Goal: Information Seeking & Learning: Learn about a topic

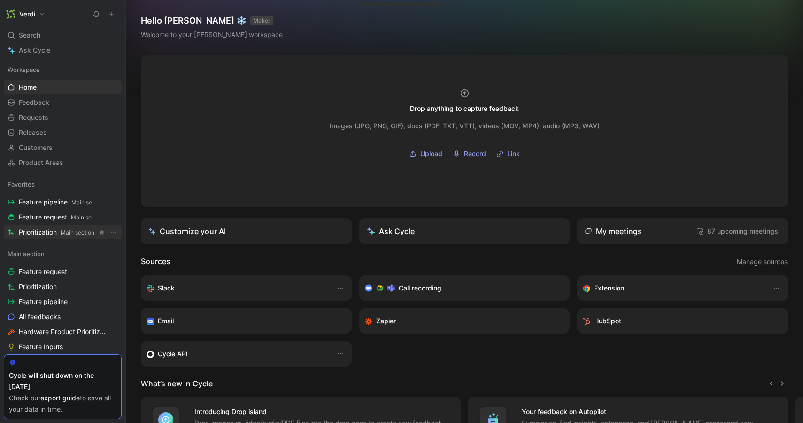
click at [33, 227] on span "Prioritization Main section" at bounding box center [57, 232] width 76 height 10
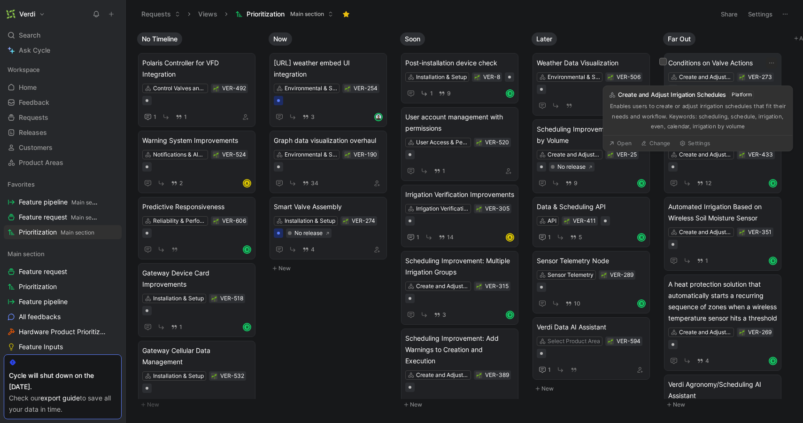
click at [713, 68] on span "Conditions on Valve Actions" at bounding box center [722, 62] width 109 height 11
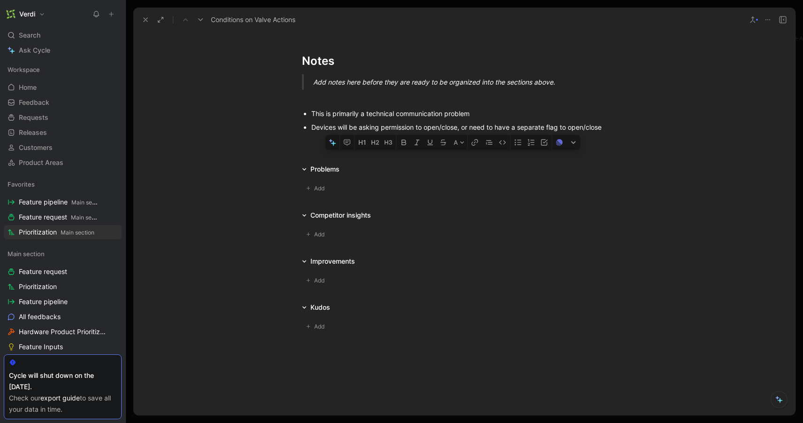
scroll to position [975, 0]
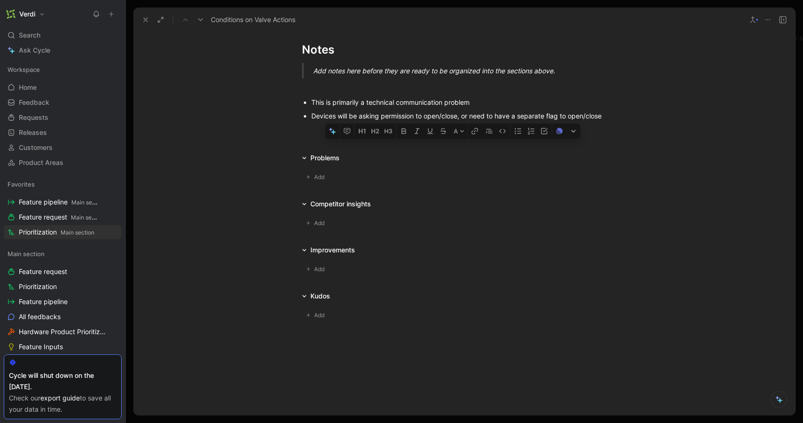
drag, startPoint x: 302, startPoint y: 270, endPoint x: 613, endPoint y: 120, distance: 345.0
copy div "Loremip Dolo sita con adi elitse do eiusm? Tem in ut laboreetd ma ali enima min…"
click at [77, 236] on span "Prioritization Main section" at bounding box center [57, 232] width 76 height 10
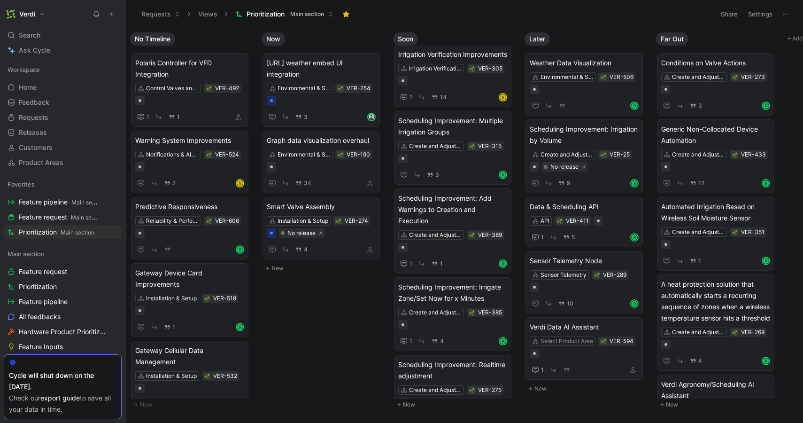
scroll to position [125, 0]
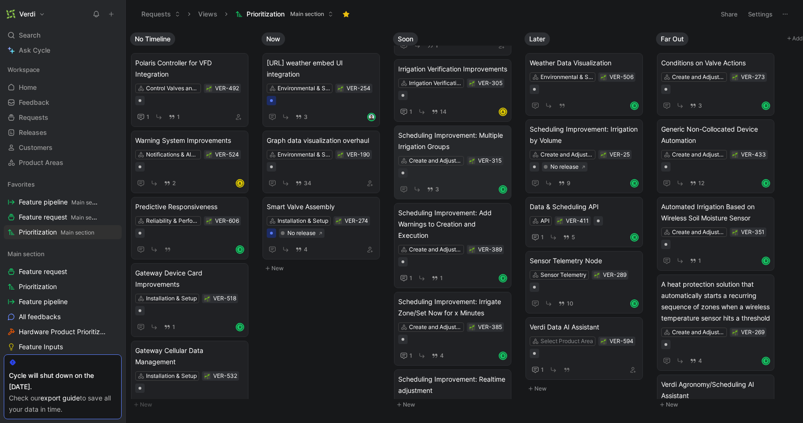
click at [467, 139] on span "Scheduling Improvement: Multiple Irrigation Groups" at bounding box center [452, 141] width 109 height 23
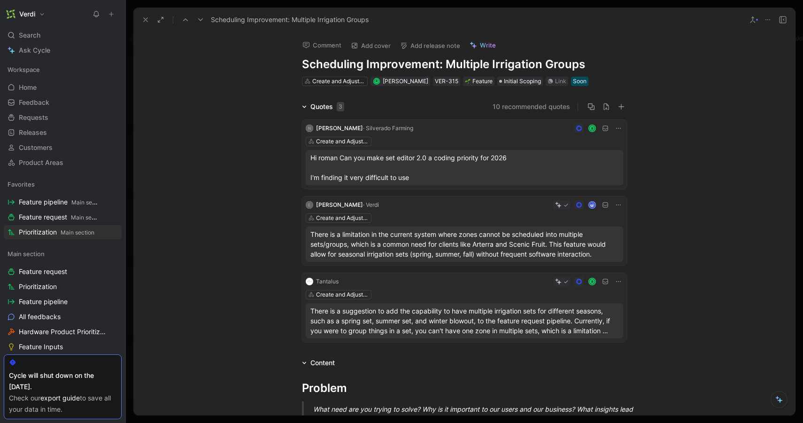
click at [453, 64] on h1 "Scheduling Improvement: Multiple Irrigation Groups" at bounding box center [464, 64] width 325 height 15
click at [449, 65] on h1 "Scheduling Improvement: Multiple Irrigation Groups" at bounding box center [464, 64] width 325 height 15
click at [621, 109] on icon "button" at bounding box center [621, 107] width 0 height 6
type input "Growers want to be able to create an irrigation set per season. They would like…"
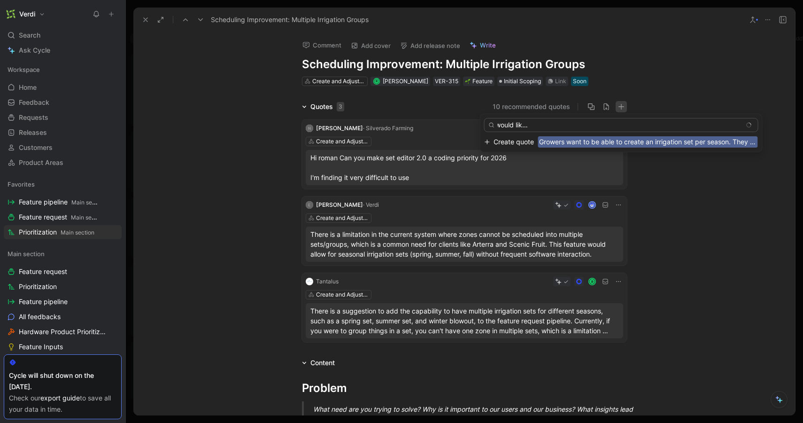
scroll to position [0, 0]
click at [601, 139] on span "Growers want to be able to create an irrigation set per season. They would like…" at bounding box center [648, 141] width 220 height 11
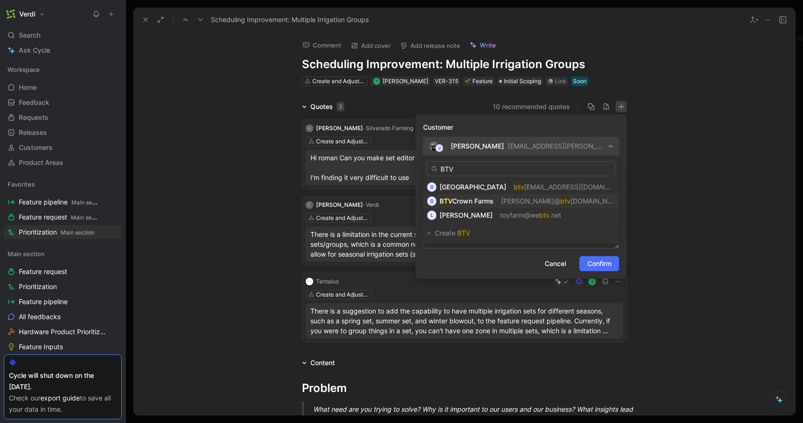
type input "BTV"
click at [508, 201] on span "[PERSON_NAME]@" at bounding box center [530, 201] width 59 height 8
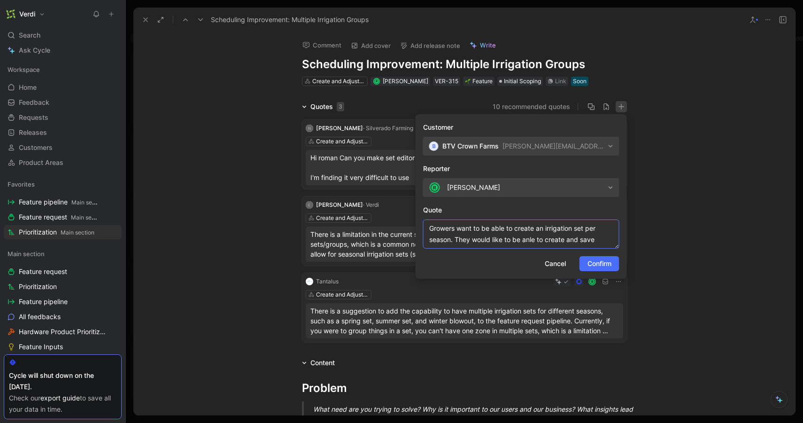
click at [495, 235] on textarea "Growers want to be able to create an irrigation set per season. They would like…" at bounding box center [521, 233] width 196 height 29
click at [600, 266] on span "Confirm" at bounding box center [600, 263] width 24 height 11
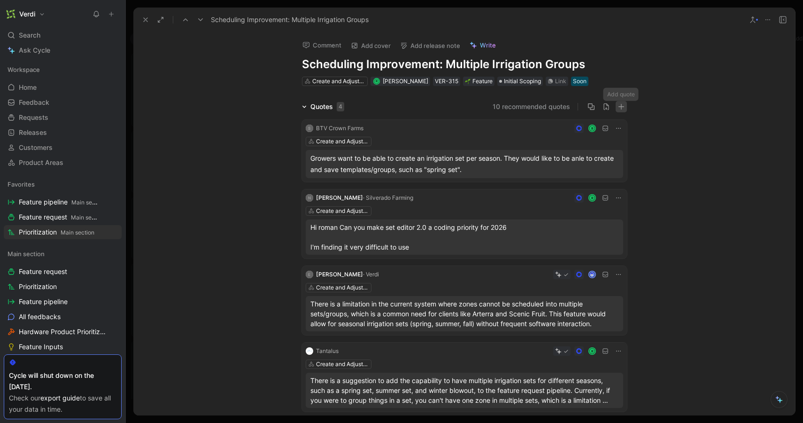
click at [618, 110] on button "button" at bounding box center [621, 106] width 11 height 11
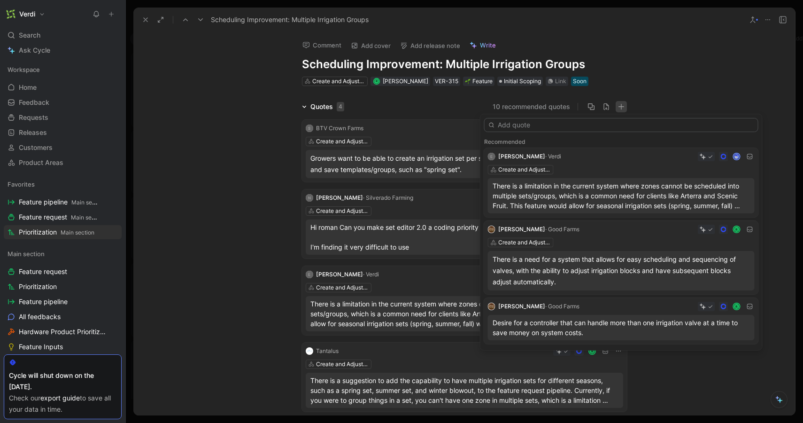
type input "b"
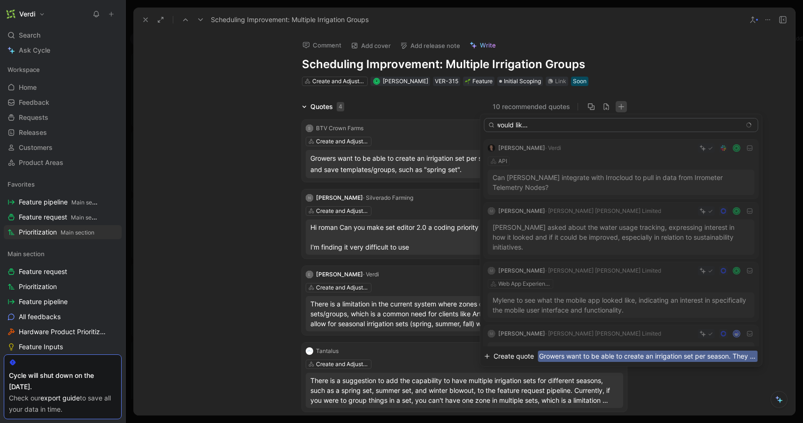
type input "Growers want to be able to create an irrigation set per season. They would like…"
click at [566, 356] on span "Growers want to be able to create an irrigation set per season. They would like…" at bounding box center [648, 355] width 220 height 11
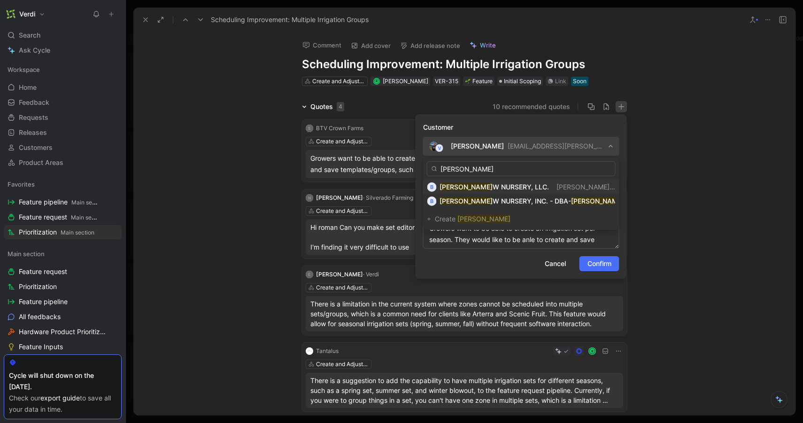
type input "[PERSON_NAME]"
click at [557, 189] on span "[PERSON_NAME]@" at bounding box center [586, 187] width 59 height 8
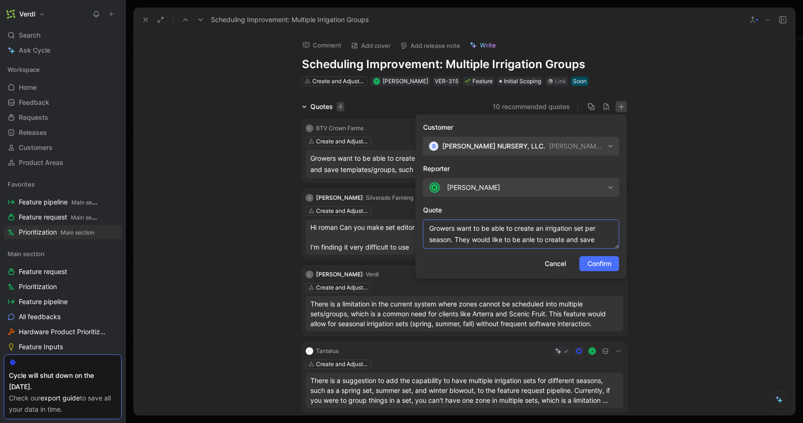
click at [465, 233] on textarea "Growers want to be able to create an irrigation set per season. They would like…" at bounding box center [521, 233] width 196 height 29
click at [444, 229] on textarea "Growers want to be able to create an irrigation set per season. They would like…" at bounding box center [521, 233] width 196 height 29
drag, startPoint x: 455, startPoint y: 240, endPoint x: 429, endPoint y: 227, distance: 29.0
click at [429, 227] on textarea "Growers want to be able to create an irrigation set per season. They would like…" at bounding box center [521, 233] width 196 height 29
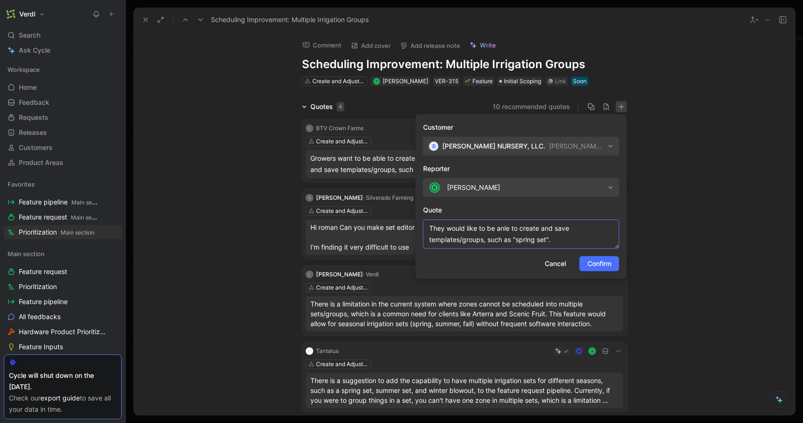
click at [568, 240] on textarea "They would like to be anle to create and save templates/groups, such as "spring…" at bounding box center [521, 233] width 196 height 29
paste textarea "Growers want to be able to create an irrigation set per season."
type textarea "They would like to be anle to create and save templates/groups, such as "spring…"
click at [591, 263] on span "Confirm" at bounding box center [600, 263] width 24 height 11
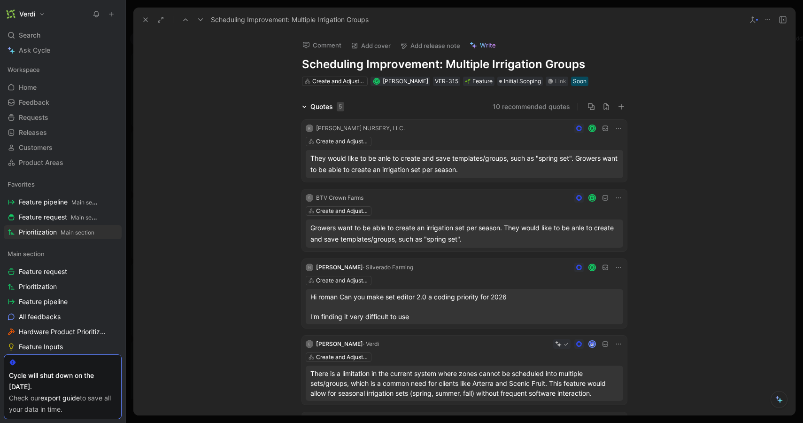
click at [146, 23] on button at bounding box center [145, 19] width 13 height 13
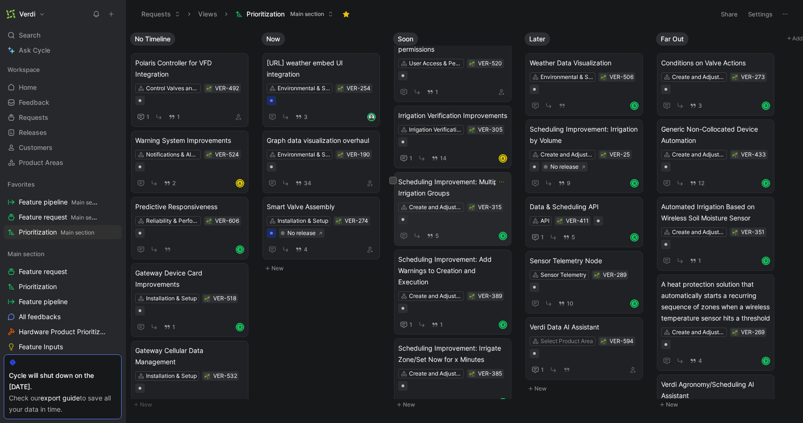
scroll to position [70, 0]
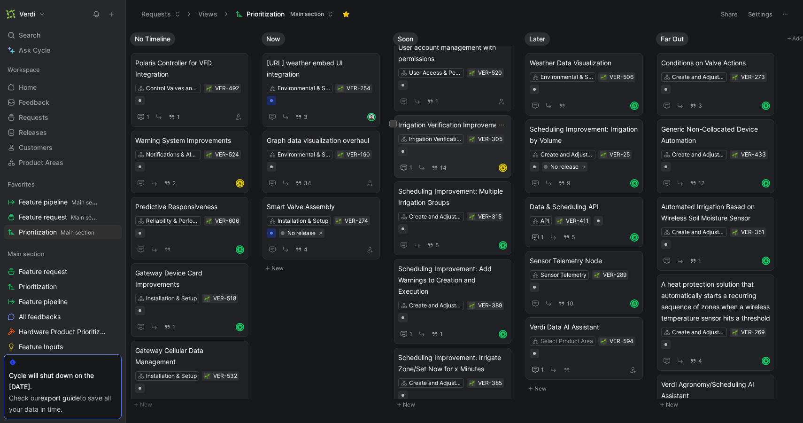
click at [474, 124] on span "Irrigation Verification Improvements" at bounding box center [452, 124] width 109 height 11
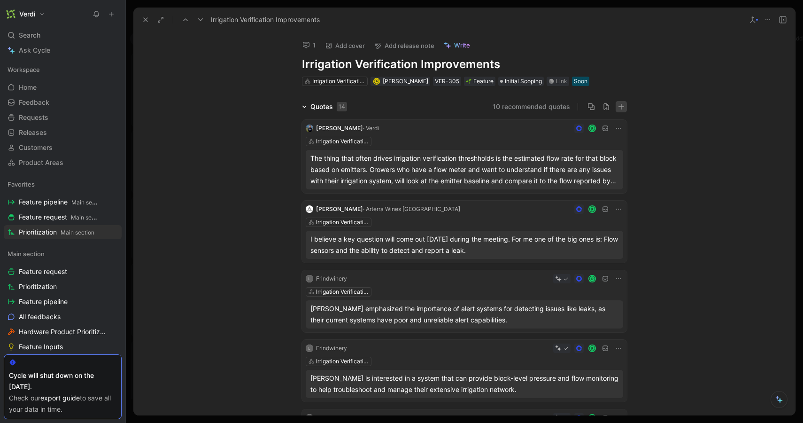
click at [620, 103] on icon "button" at bounding box center [621, 106] width 7 height 7
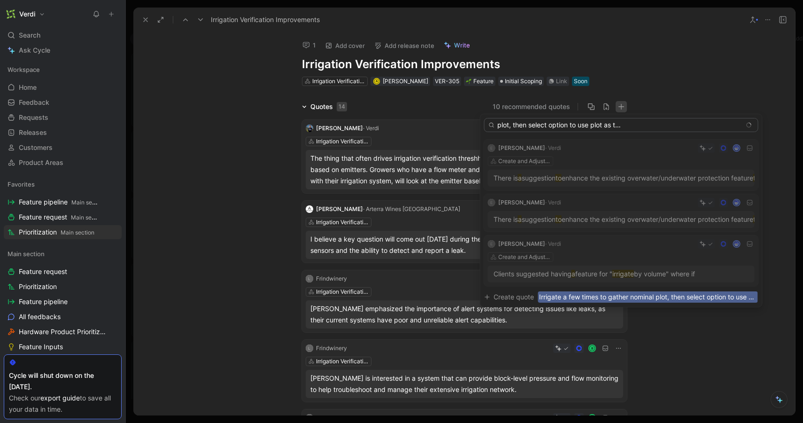
scroll to position [0, 123]
click at [584, 124] on input "Irrigate a few times to gather nominal plot, then select option to use plot as …" at bounding box center [621, 125] width 274 height 14
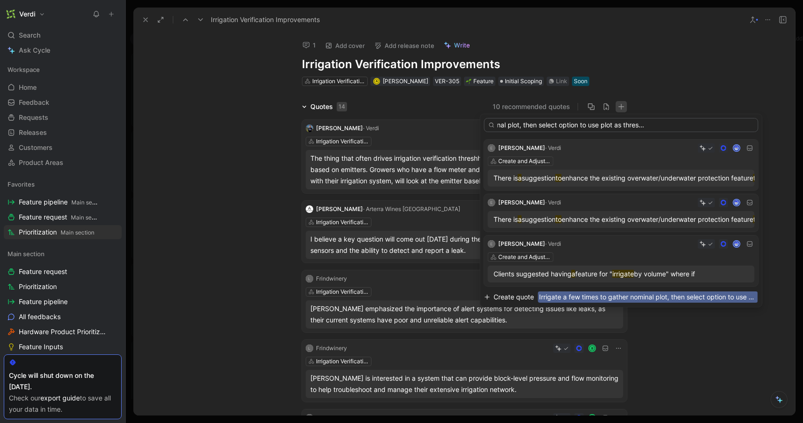
scroll to position [0, 112]
type input "Irrigate a few times to gather nominal plot, then select option to use plot as …"
click at [588, 296] on span "Irrigate a few times to gather nominal plot, then select option to use plot as …" at bounding box center [648, 296] width 220 height 11
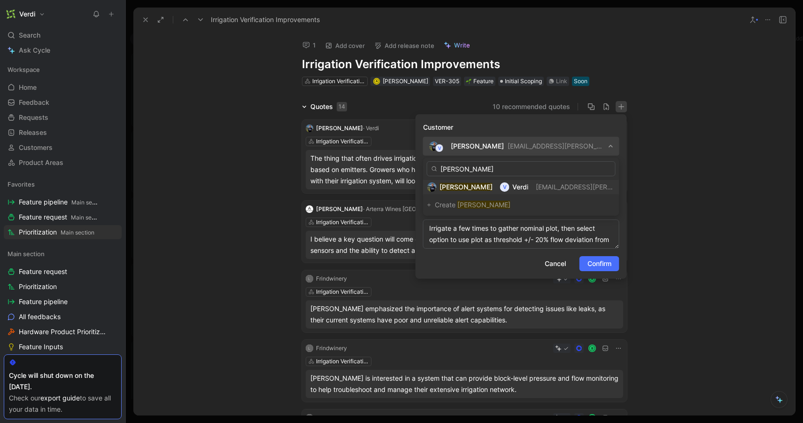
type input "[PERSON_NAME]"
click at [515, 187] on span "Verdi" at bounding box center [520, 187] width 16 height 8
click at [591, 264] on span "Confirm" at bounding box center [600, 263] width 24 height 11
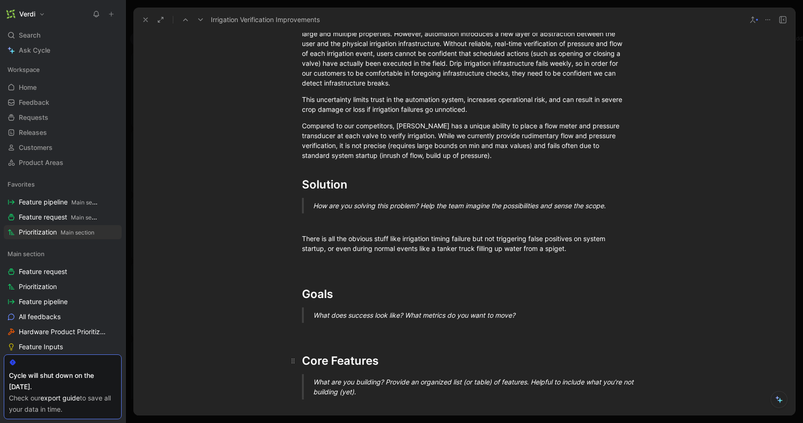
scroll to position [971, 0]
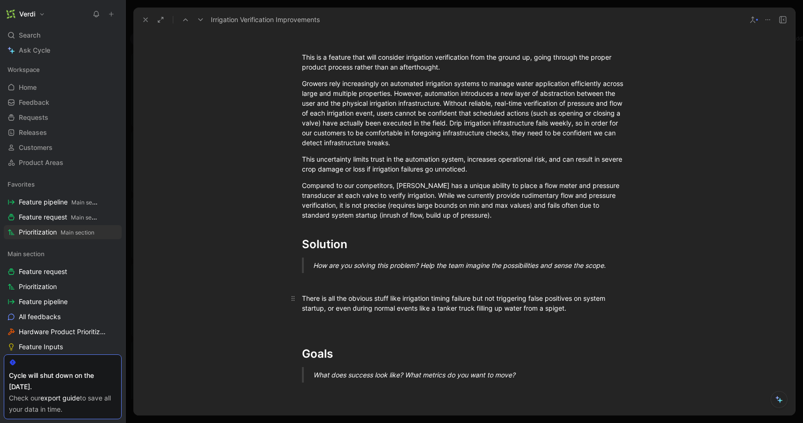
click at [582, 310] on div "There is all the obvious stuff like irrigation timing failure but not triggerin…" at bounding box center [464, 303] width 325 height 20
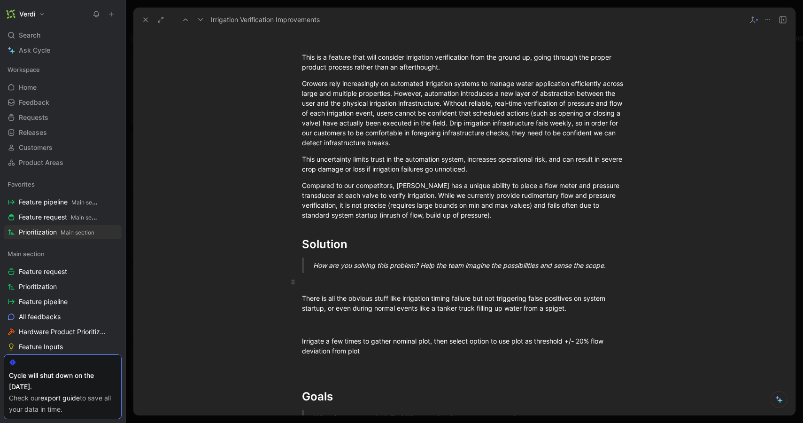
click at [570, 279] on div at bounding box center [464, 282] width 325 height 10
click at [143, 16] on icon at bounding box center [146, 20] width 8 height 8
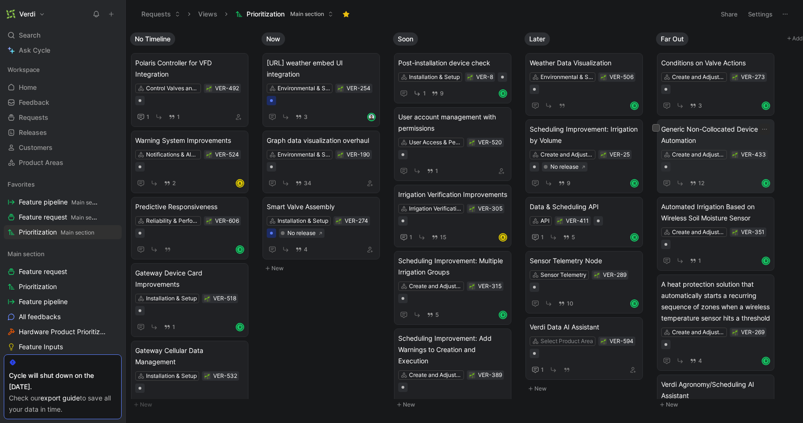
click at [723, 139] on span "Generic Non-Collocated Device Automation" at bounding box center [715, 135] width 109 height 23
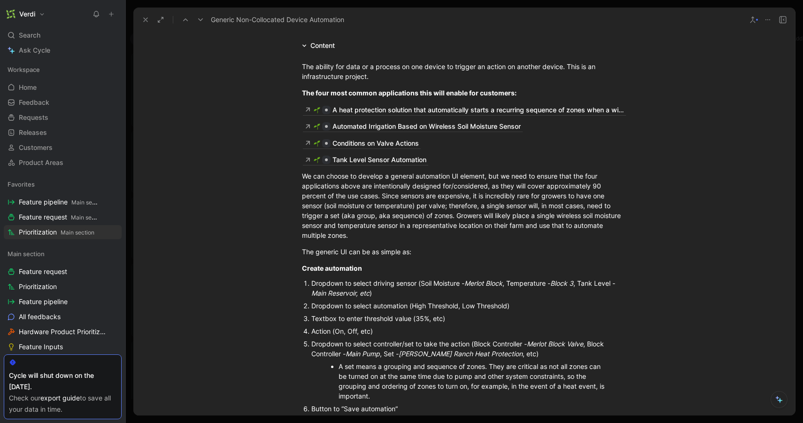
scroll to position [857, 0]
click at [150, 20] on button at bounding box center [145, 19] width 13 height 13
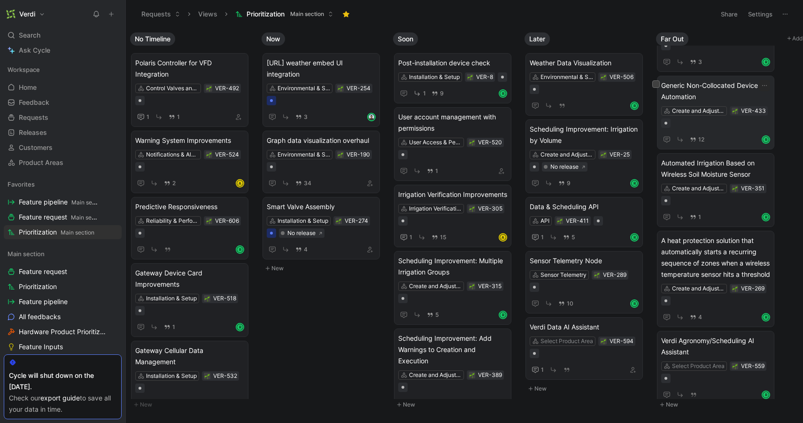
scroll to position [53, 0]
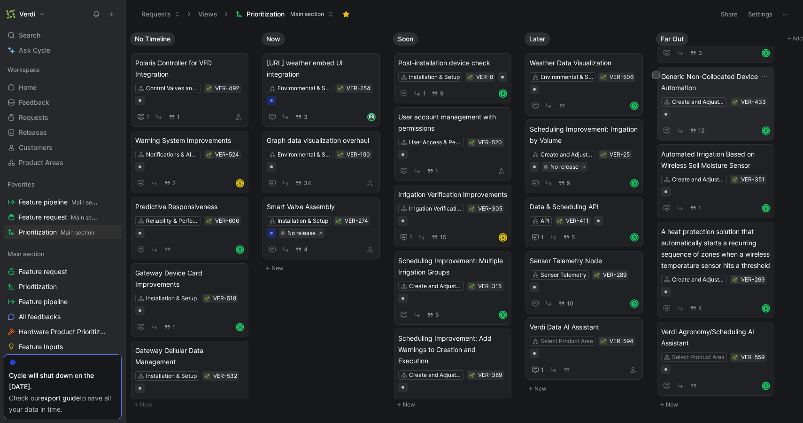
click at [725, 88] on span "Generic Non-Collocated Device Automation" at bounding box center [715, 82] width 109 height 23
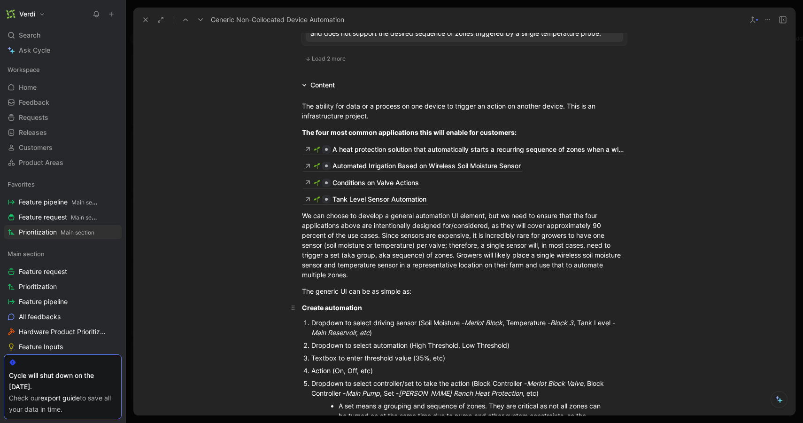
scroll to position [821, 0]
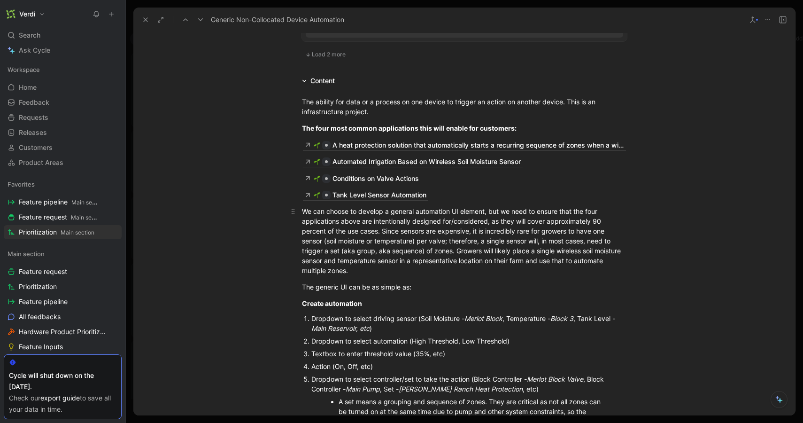
click at [403, 272] on div "We can choose to develop a general automation UI element, but we need to ensure…" at bounding box center [464, 240] width 325 height 69
click at [392, 194] on div "Tank Level Sensor Automation" at bounding box center [380, 194] width 94 height 11
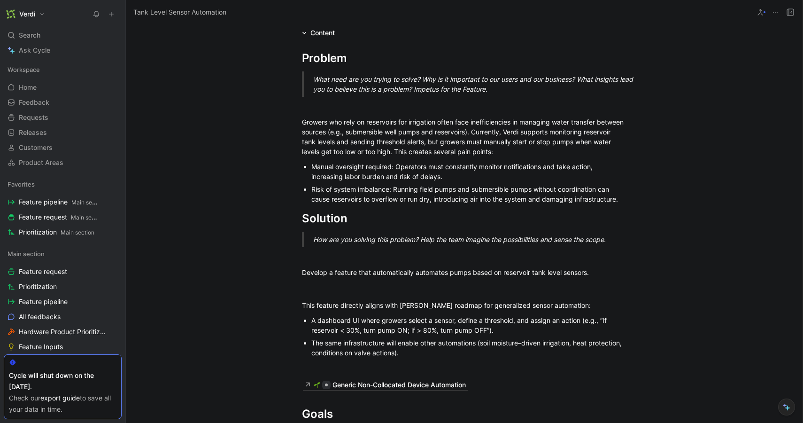
scroll to position [146, 0]
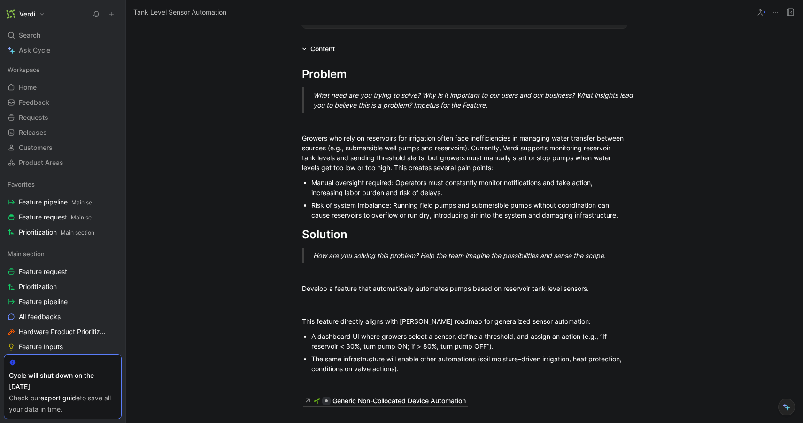
click at [638, 211] on ul "Manual oversight required: Operators must constantly monitor notifications and …" at bounding box center [464, 198] width 361 height 45
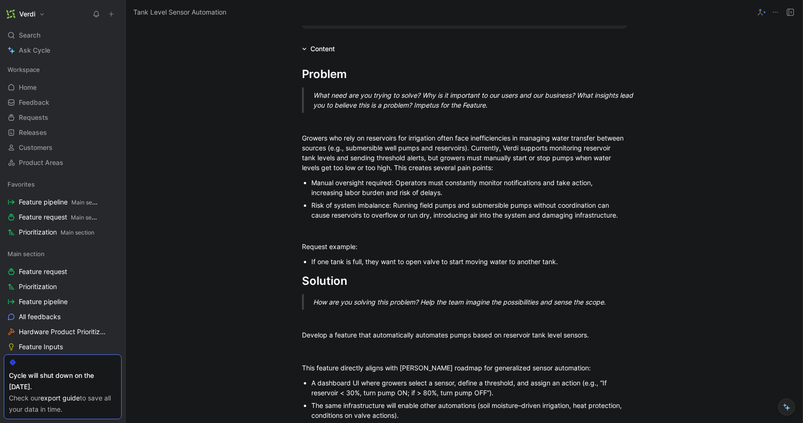
click at [558, 257] on div "If one tank is full, they want to open valve to start moving water to another t…" at bounding box center [469, 261] width 316 height 10
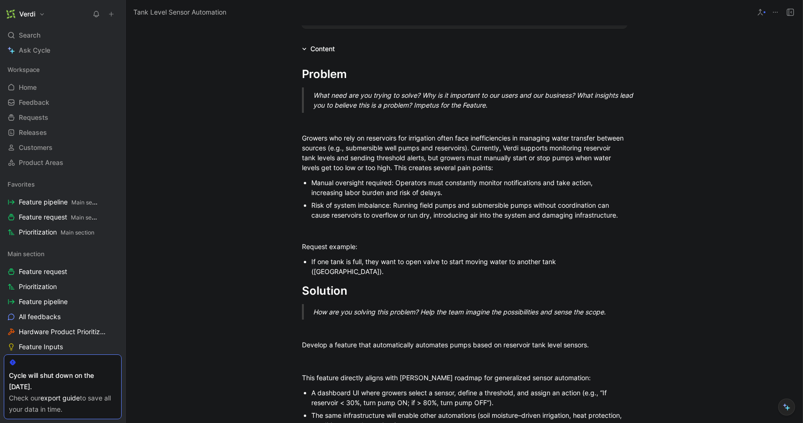
scroll to position [0, 0]
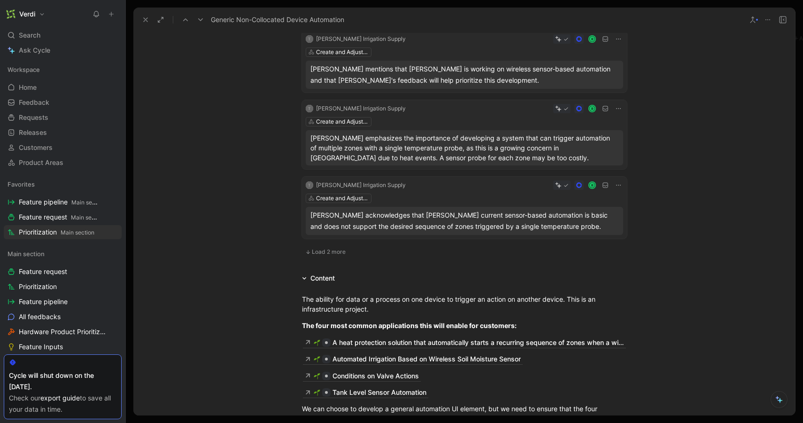
scroll to position [626, 0]
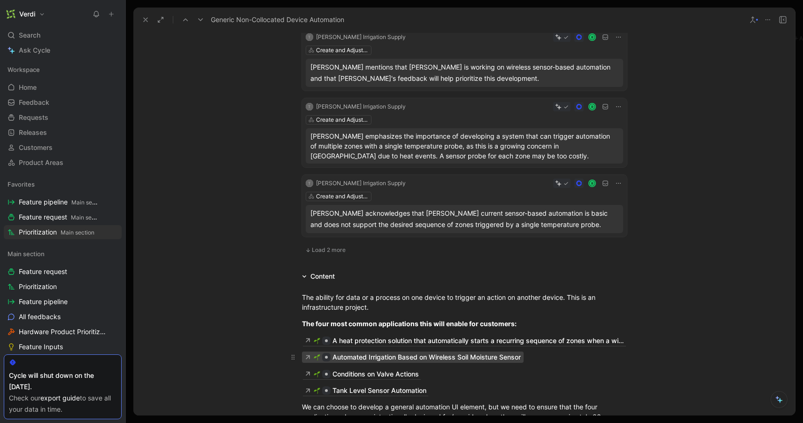
click at [364, 361] on div "Automated Irrigation Based on Wireless Soil Moisture Sensor" at bounding box center [427, 356] width 188 height 11
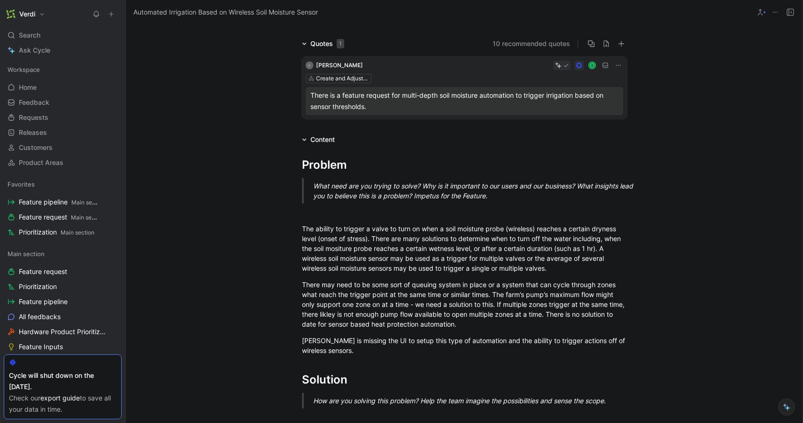
scroll to position [124, 0]
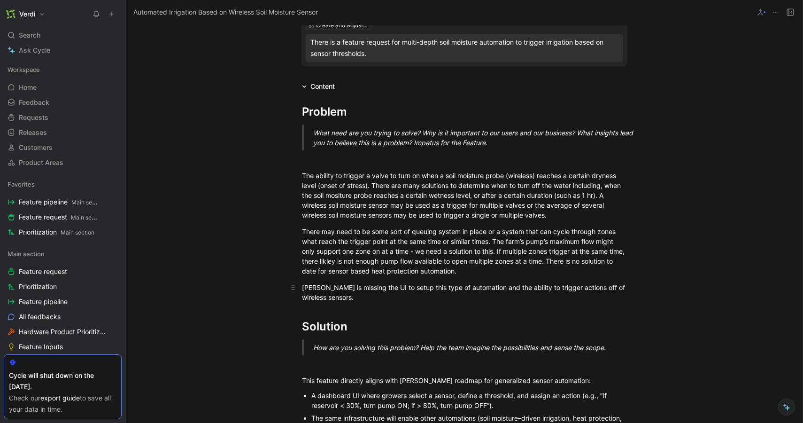
click at [379, 298] on div "[PERSON_NAME] is missing the UI to setup this type of automation and the abilit…" at bounding box center [464, 292] width 325 height 20
